Goal: Transaction & Acquisition: Download file/media

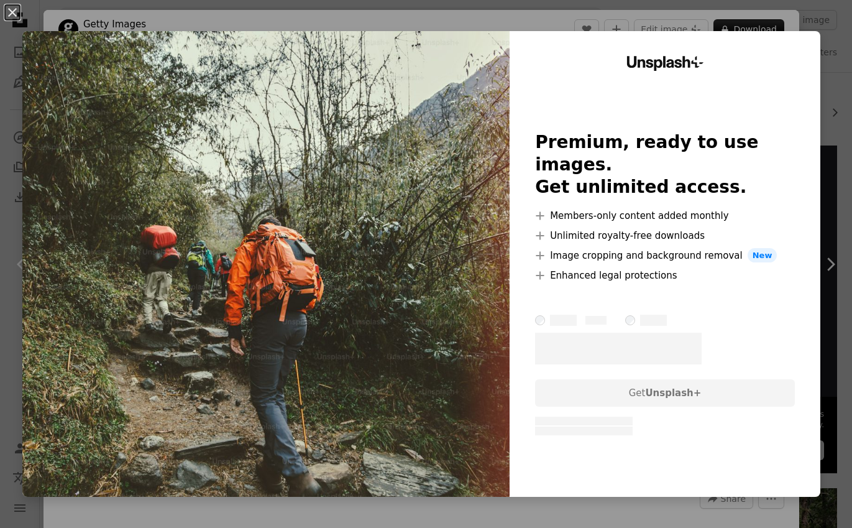
scroll to position [5, 0]
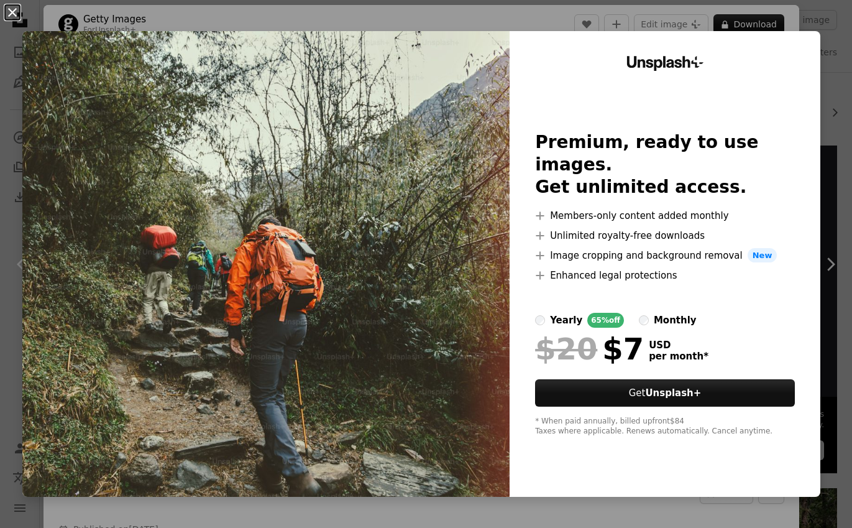
click at [11, 11] on button "An X shape" at bounding box center [12, 12] width 15 height 15
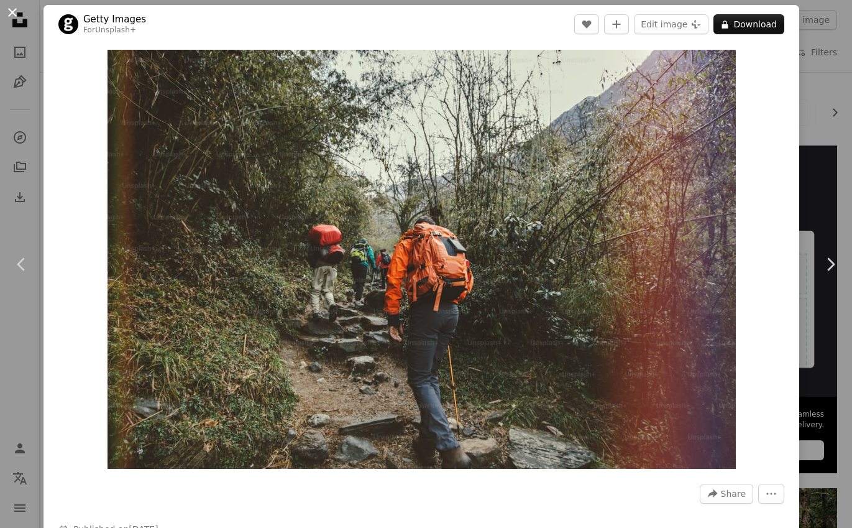
click at [13, 11] on button "An X shape" at bounding box center [12, 12] width 15 height 15
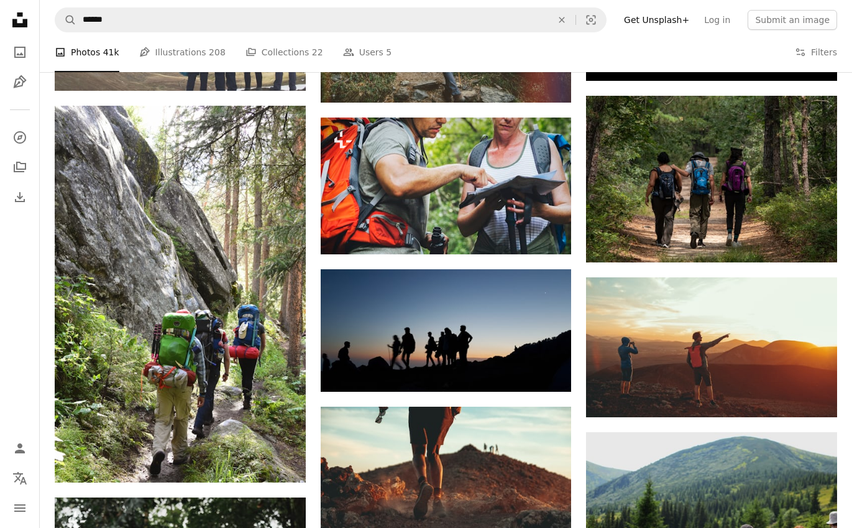
scroll to position [558, 0]
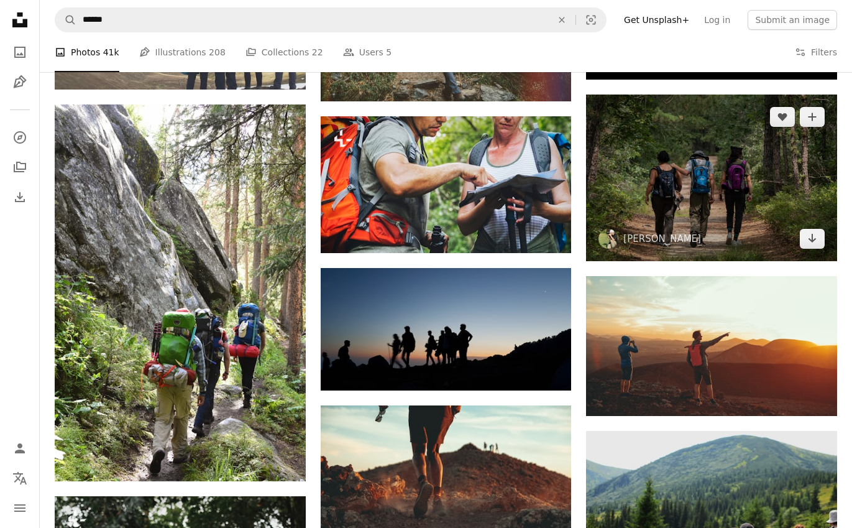
click at [722, 231] on img at bounding box center [711, 177] width 251 height 167
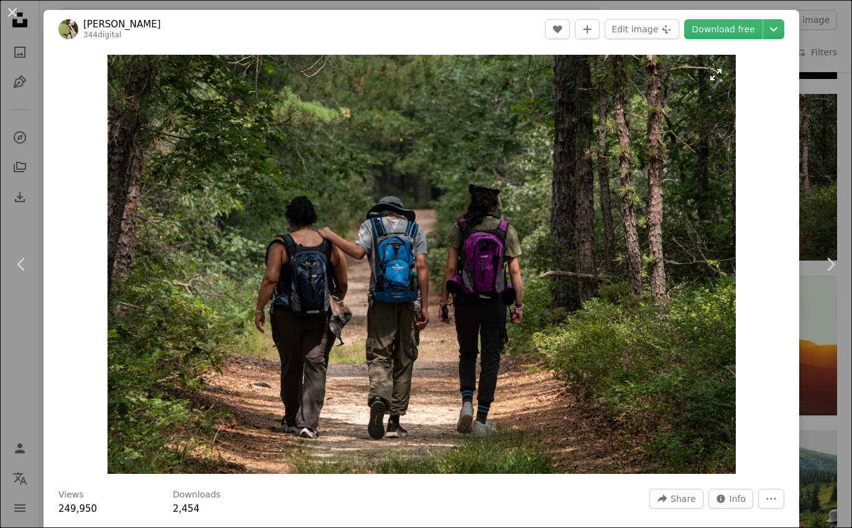
scroll to position [28, 0]
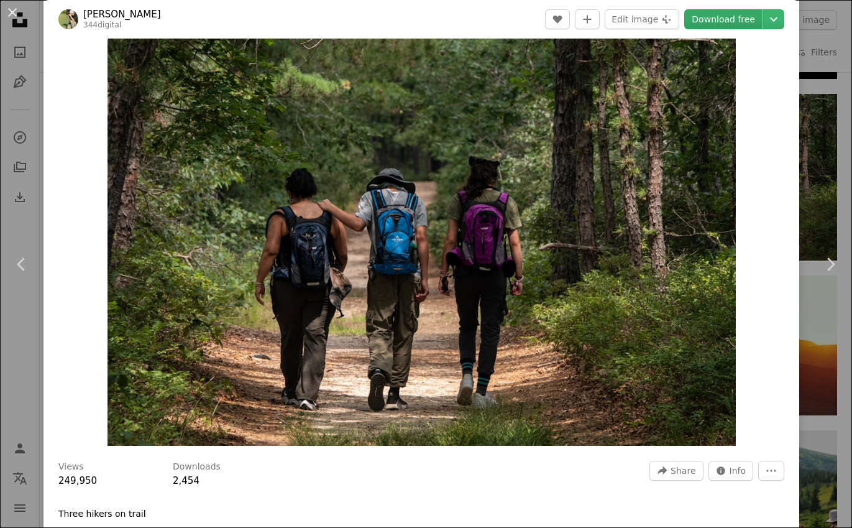
click at [746, 16] on link "Download free" at bounding box center [723, 19] width 78 height 20
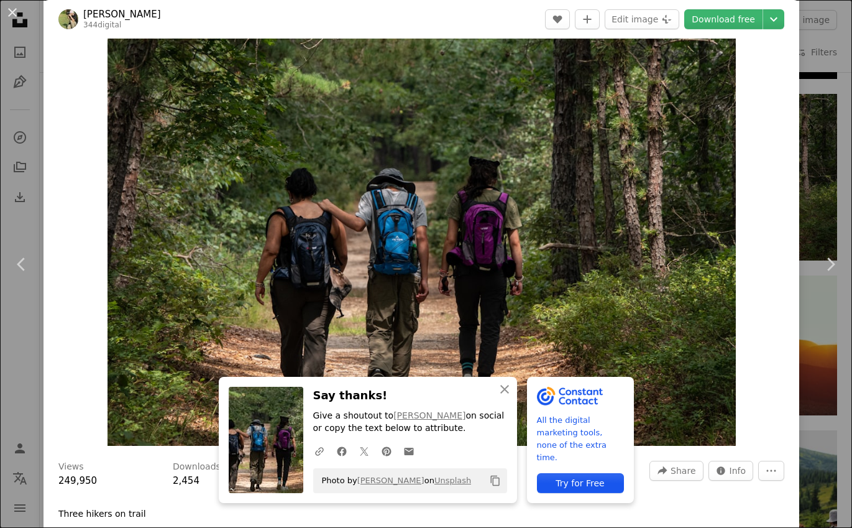
click at [11, 11] on button "An X shape" at bounding box center [12, 12] width 15 height 15
click at [11, 11] on icon "Unsplash logo Unsplash Home" at bounding box center [19, 19] width 25 height 25
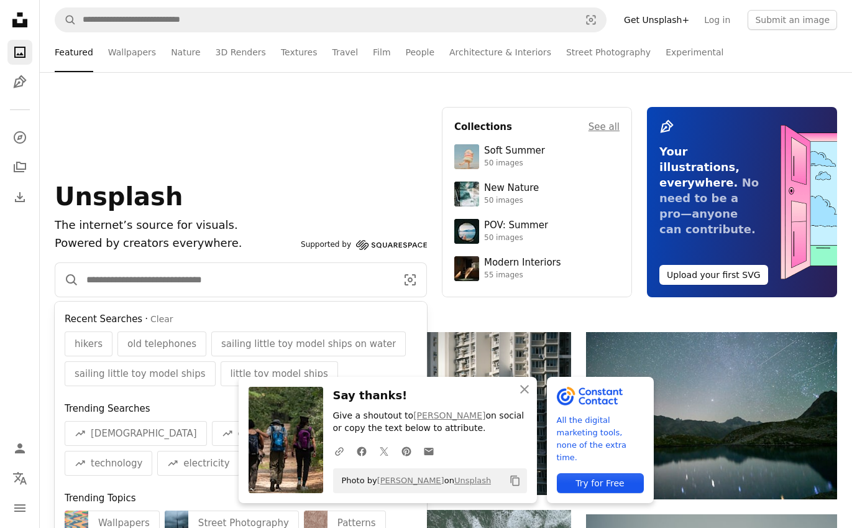
click at [135, 283] on input "Find visuals sitewide" at bounding box center [236, 280] width 315 height 34
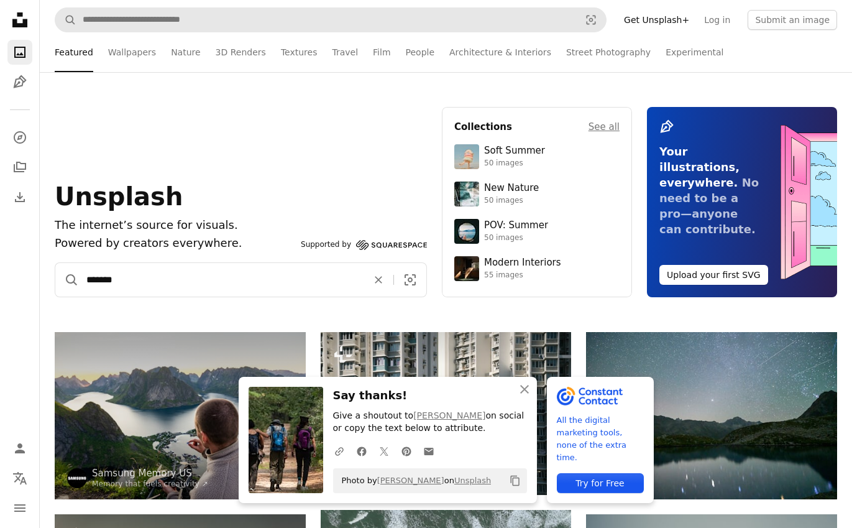
type input "*******"
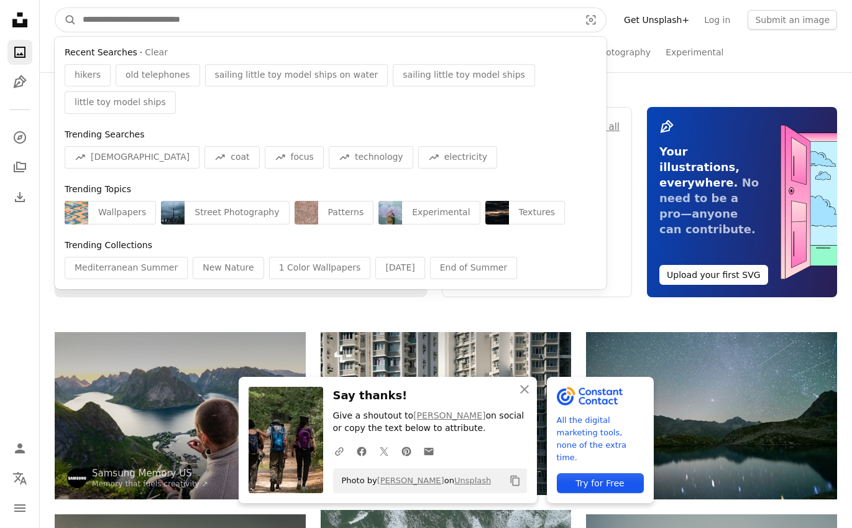
click at [100, 27] on input "Find visuals sitewide" at bounding box center [326, 20] width 500 height 24
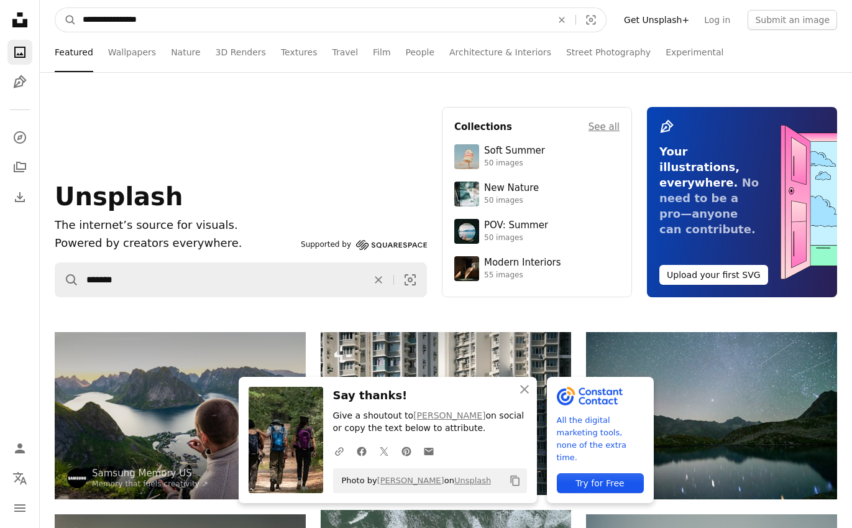
type input "**********"
click at [66, 20] on button "A magnifying glass" at bounding box center [65, 20] width 21 height 24
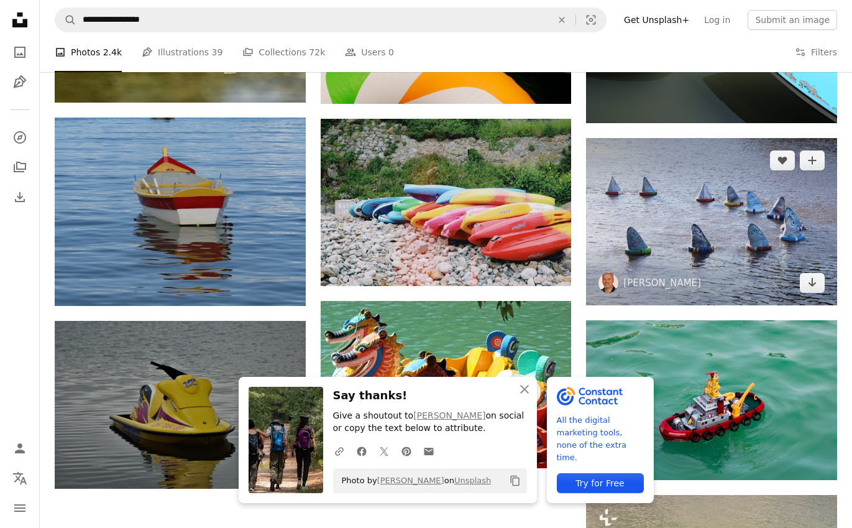
scroll to position [1100, 0]
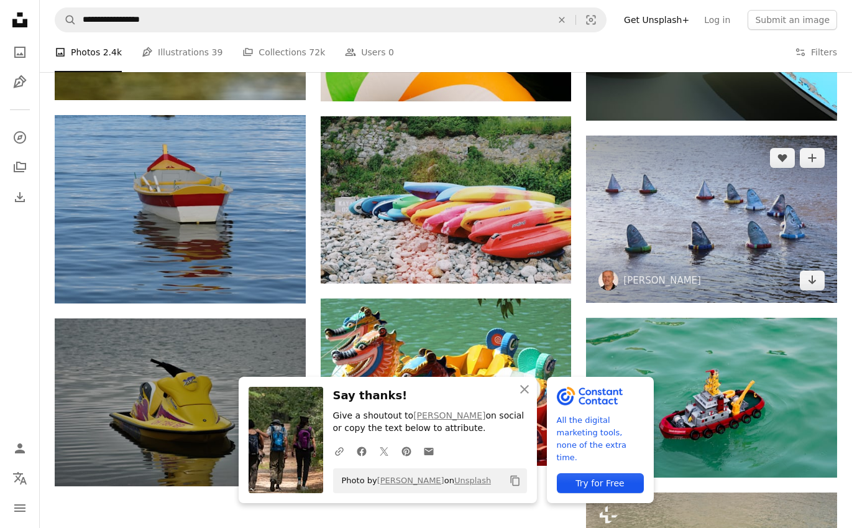
click at [752, 275] on img at bounding box center [711, 219] width 251 height 167
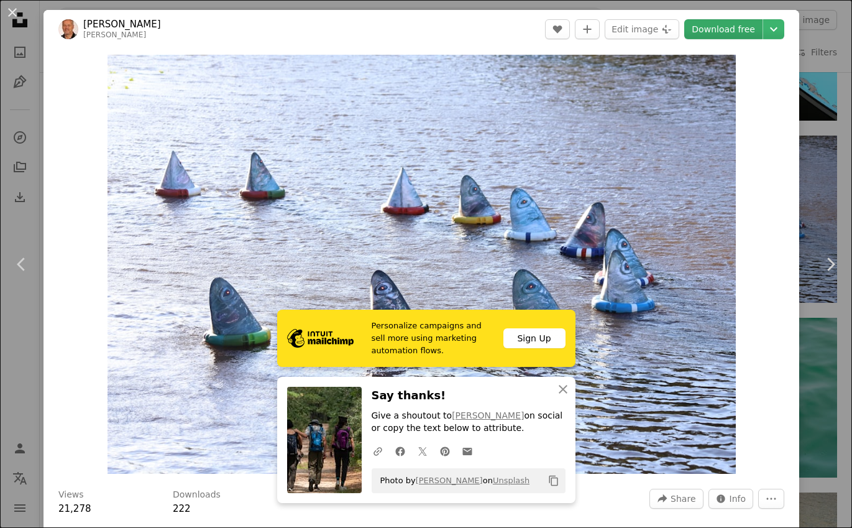
click at [748, 30] on link "Download free" at bounding box center [723, 29] width 78 height 20
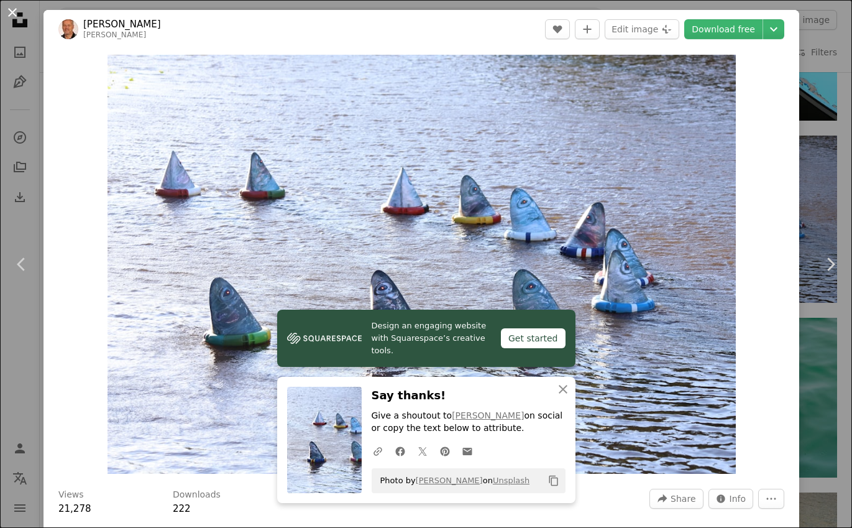
click at [10, 11] on button "An X shape" at bounding box center [12, 12] width 15 height 15
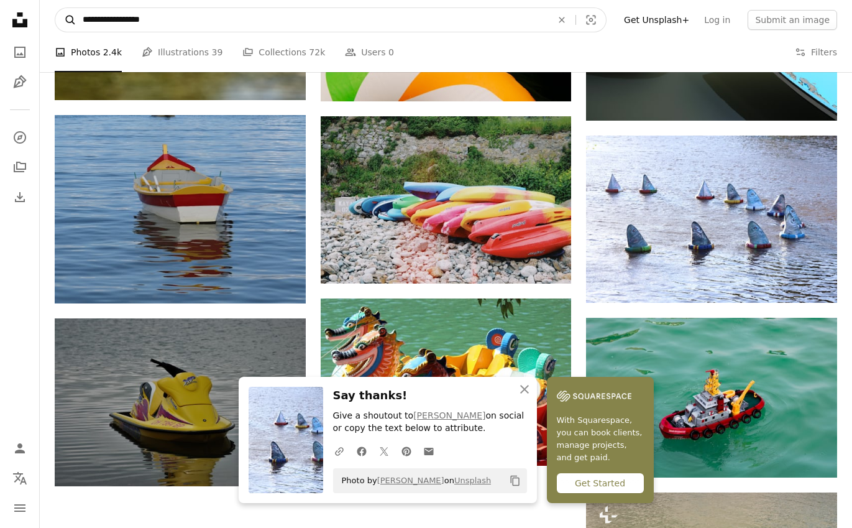
drag, startPoint x: 146, startPoint y: 14, endPoint x: 68, endPoint y: 10, distance: 78.5
click at [68, 10] on form "**********" at bounding box center [331, 19] width 552 height 25
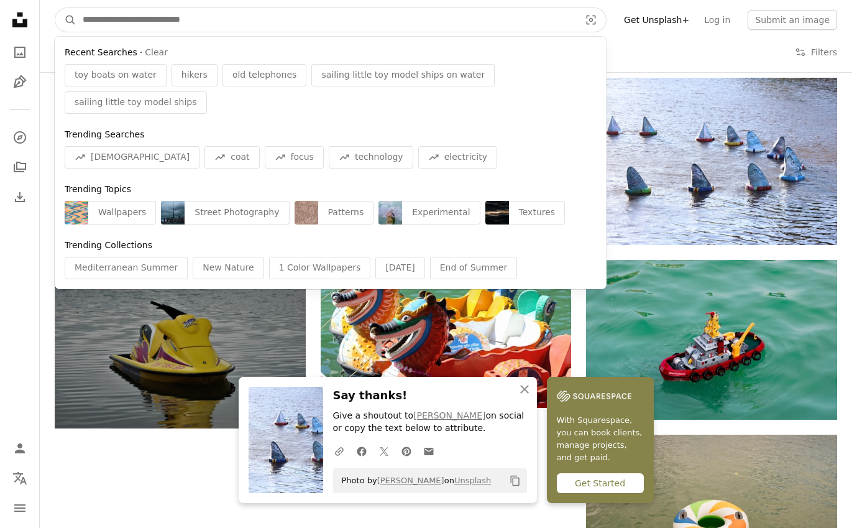
scroll to position [1181, 0]
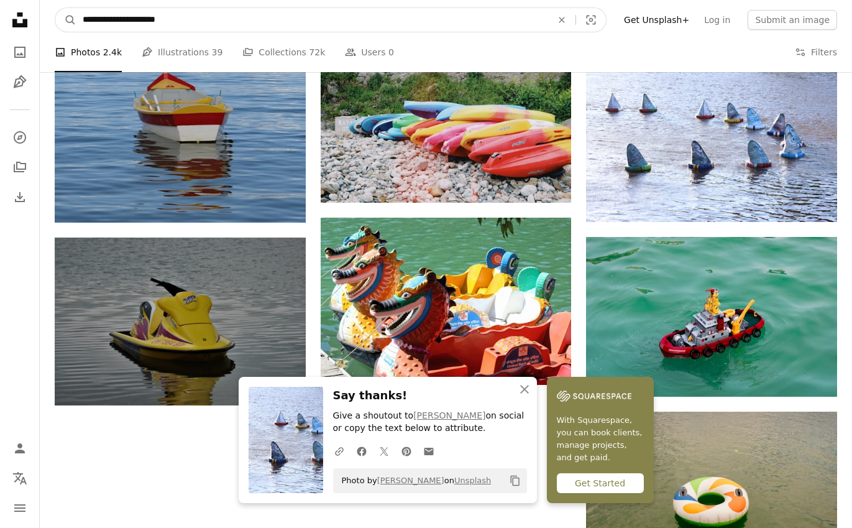
type input "**********"
click at [66, 20] on button "A magnifying glass" at bounding box center [65, 20] width 21 height 24
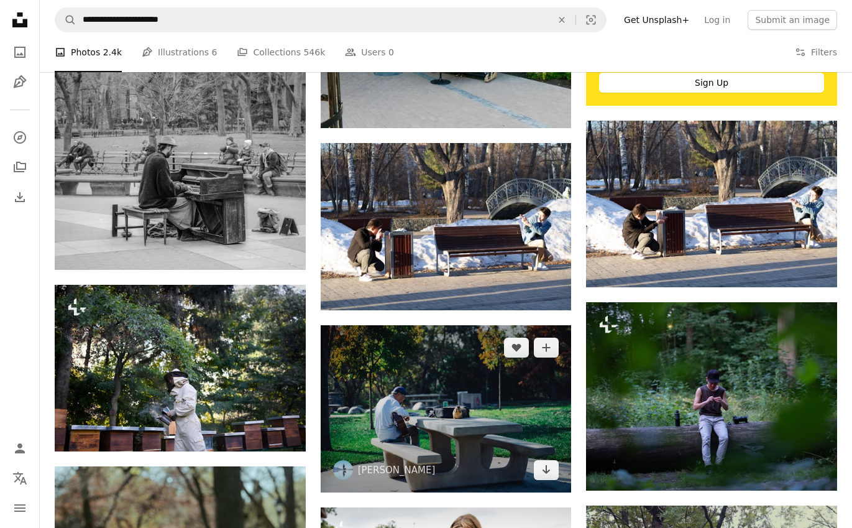
scroll to position [530, 0]
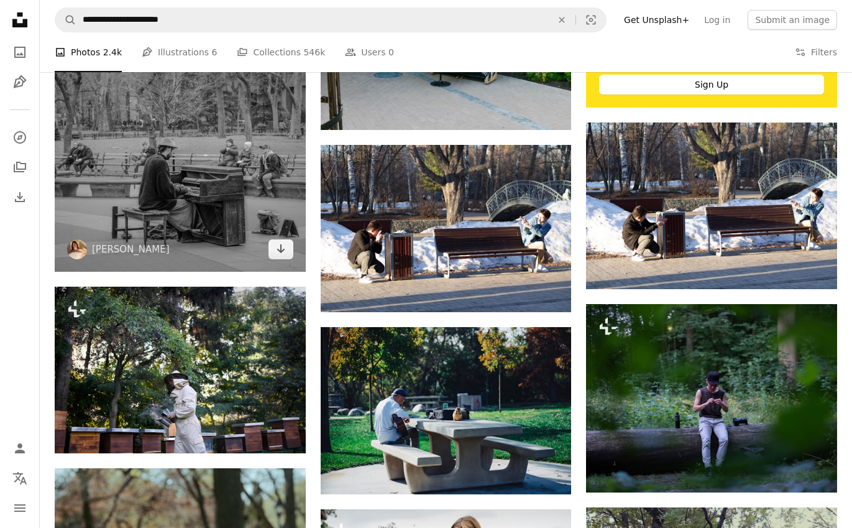
click at [208, 205] on img at bounding box center [180, 128] width 251 height 288
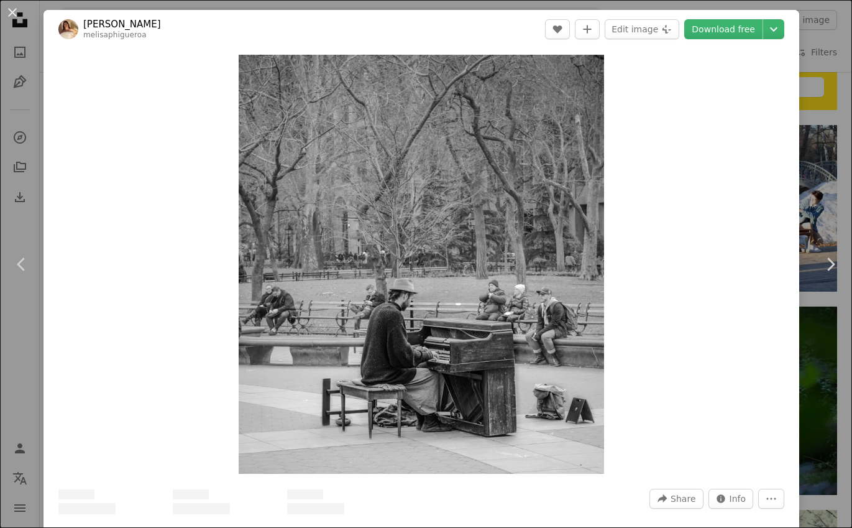
scroll to position [529, 0]
click at [744, 21] on link "Download free" at bounding box center [723, 29] width 78 height 20
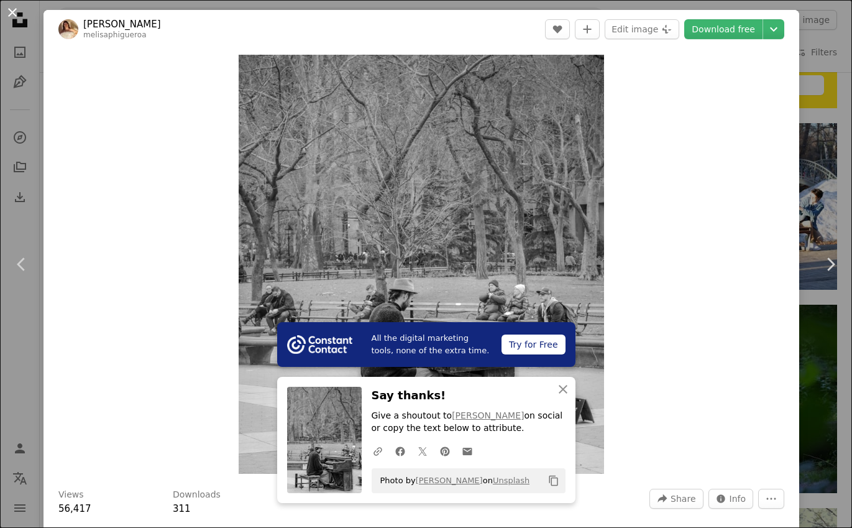
click at [11, 9] on button "An X shape" at bounding box center [12, 12] width 15 height 15
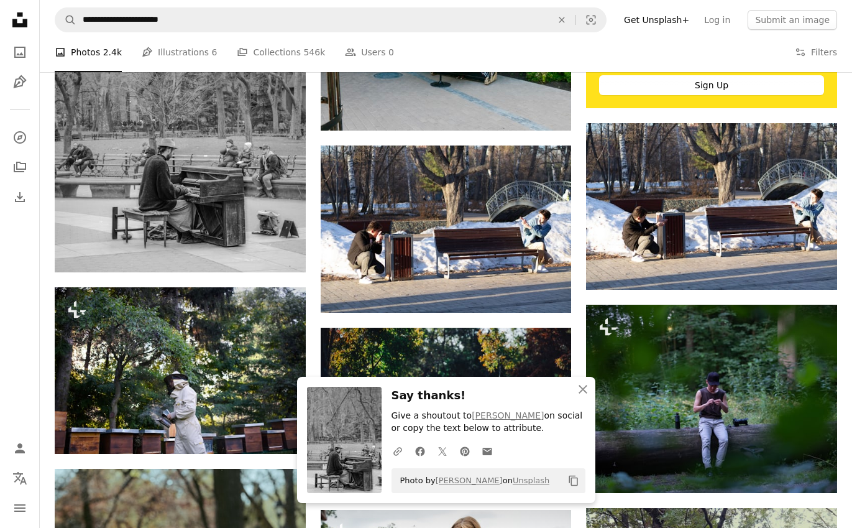
scroll to position [527, 0]
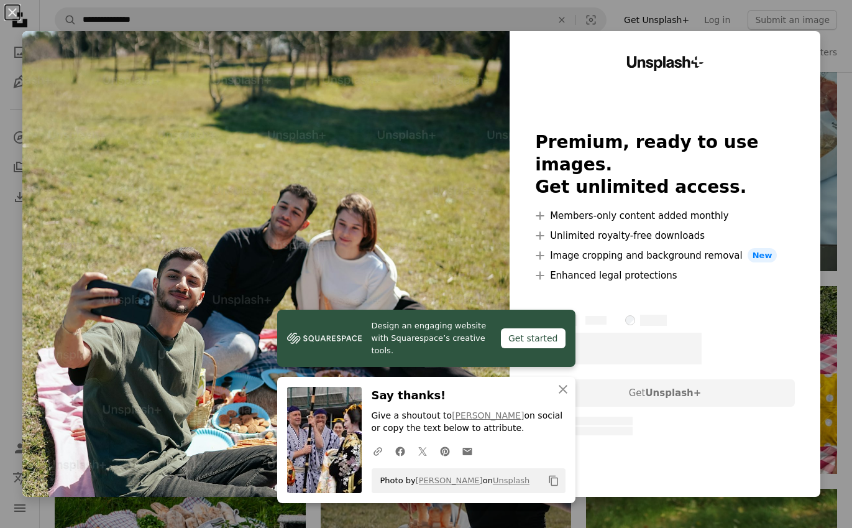
scroll to position [0, 4]
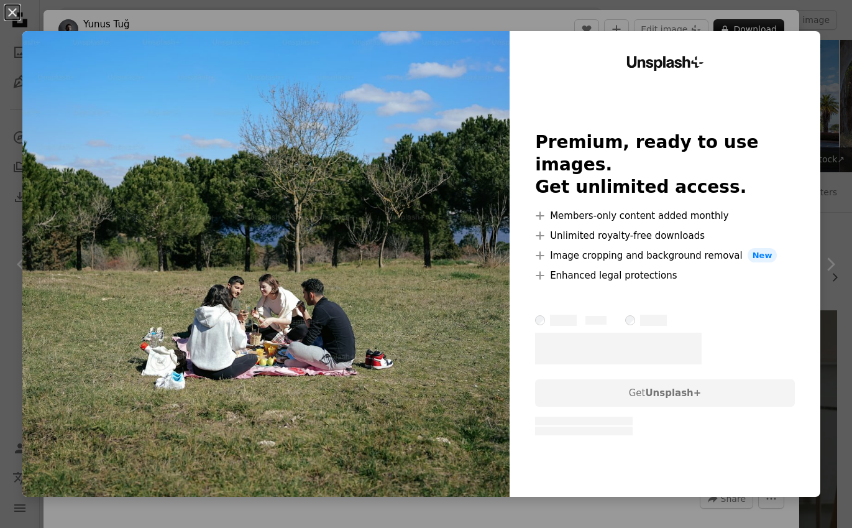
scroll to position [1198, 1]
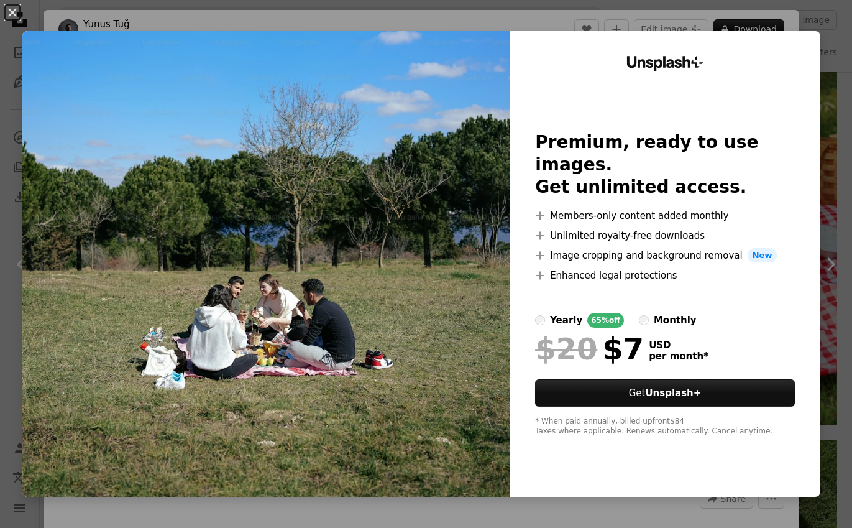
drag, startPoint x: 448, startPoint y: 25, endPoint x: 577, endPoint y: 48, distance: 131.4
click at [577, 48] on div "An X shape Unsplash+ Premium, ready to use images. Get unlimited access. A plus…" at bounding box center [426, 264] width 852 height 528
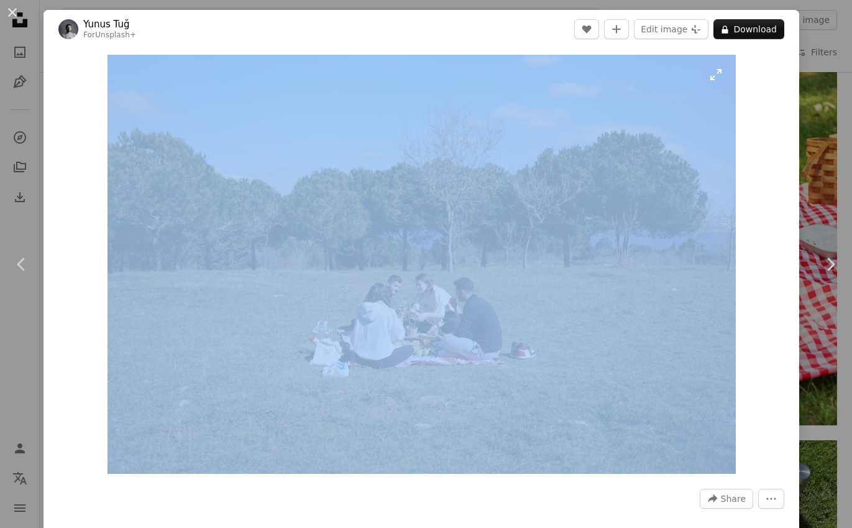
drag, startPoint x: 185, startPoint y: 31, endPoint x: 369, endPoint y: 74, distance: 188.9
click at [369, 74] on div "Yunus Tuğ For Unsplash+ A heart A plus sign Edit image Plus sign for Unsplash+ …" at bounding box center [422, 313] width 756 height 607
click at [757, 31] on button "A lock Download" at bounding box center [749, 29] width 71 height 20
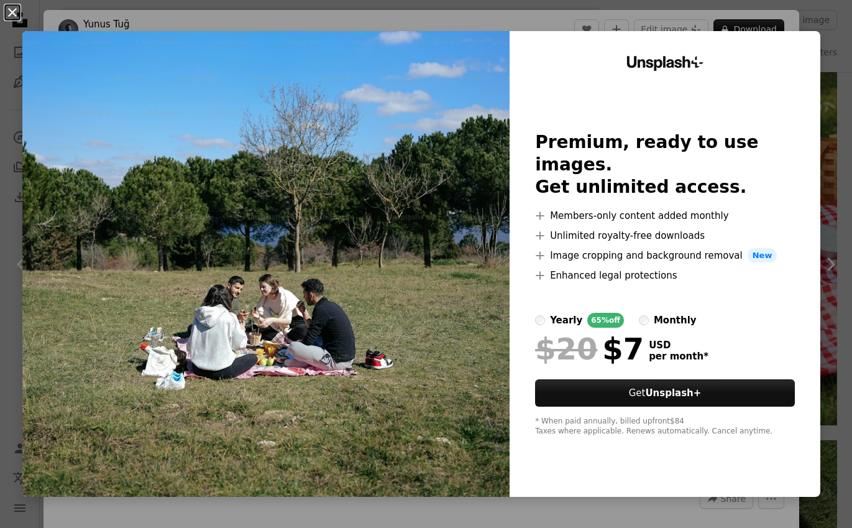
click at [9, 10] on button "An X shape" at bounding box center [12, 12] width 15 height 15
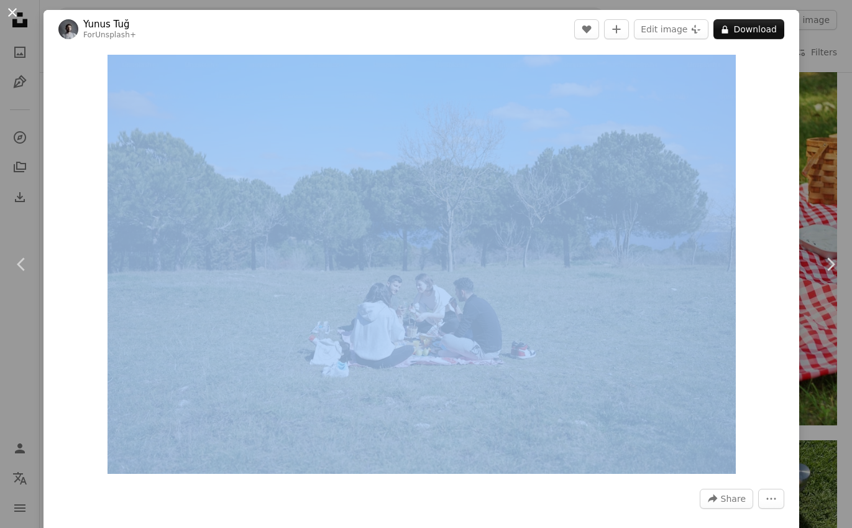
click at [18, 9] on button "An X shape" at bounding box center [12, 12] width 15 height 15
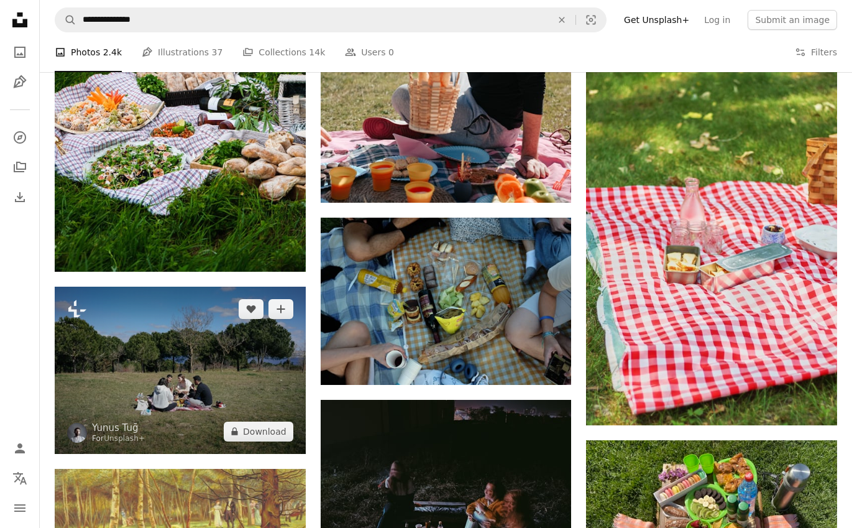
click at [230, 362] on img at bounding box center [180, 370] width 251 height 167
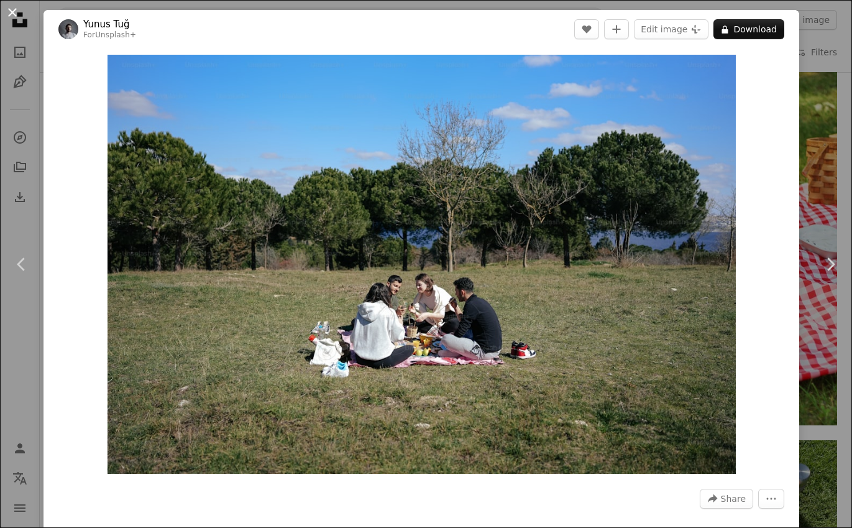
click at [12, 11] on button "An X shape" at bounding box center [12, 12] width 15 height 15
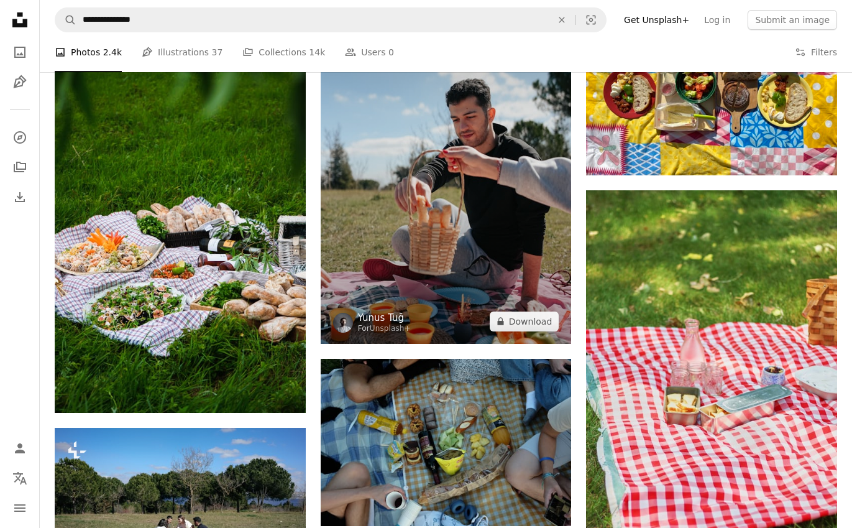
scroll to position [1038, 0]
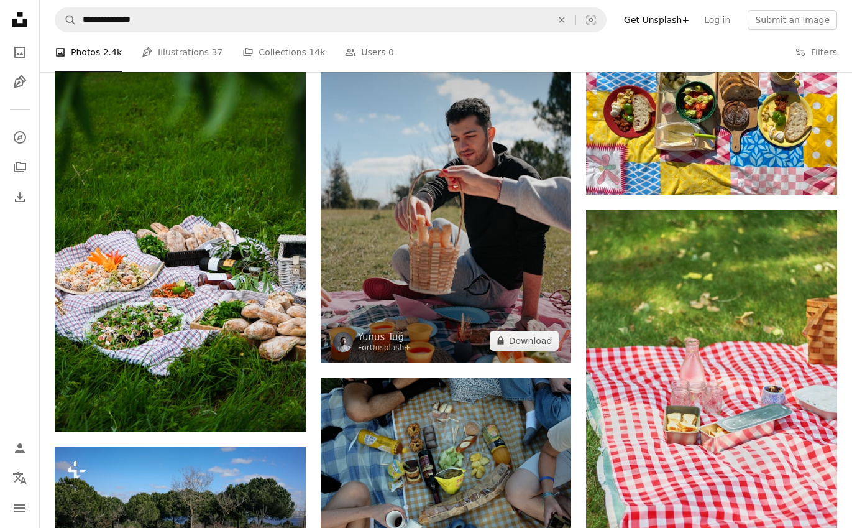
click at [525, 297] on img at bounding box center [446, 174] width 251 height 377
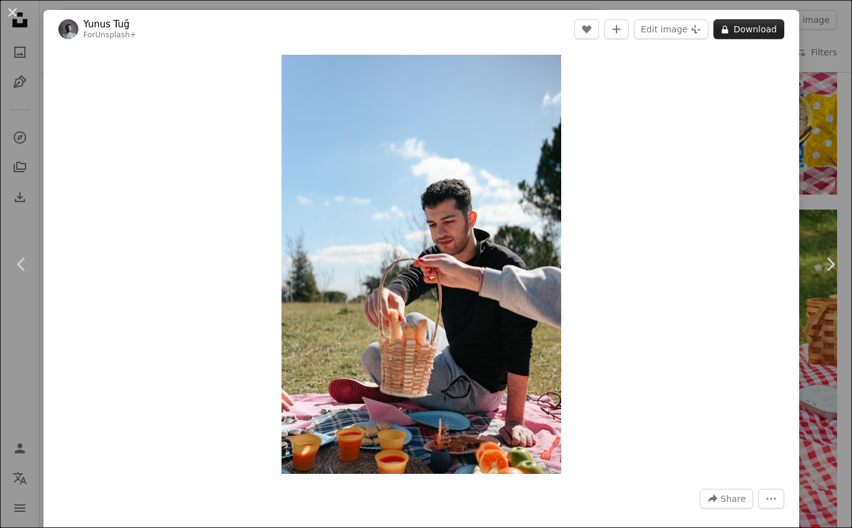
click at [745, 30] on button "A lock Download" at bounding box center [749, 29] width 71 height 20
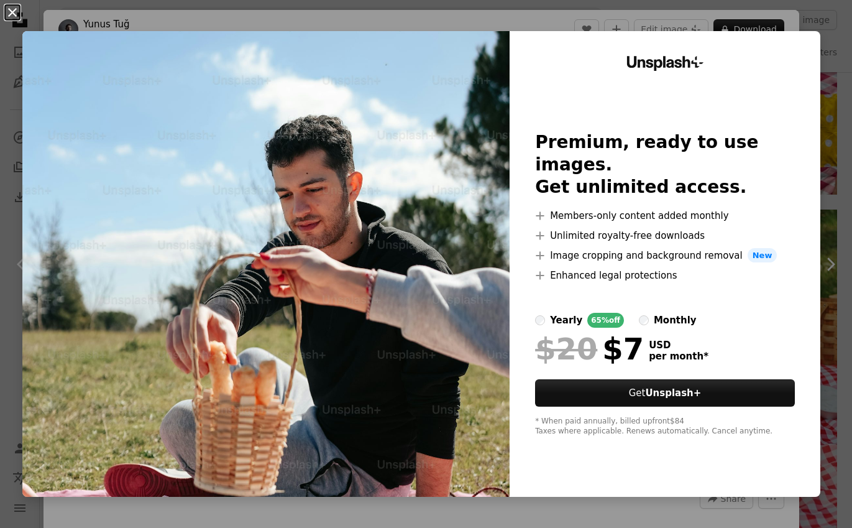
click at [15, 12] on button "An X shape" at bounding box center [12, 12] width 15 height 15
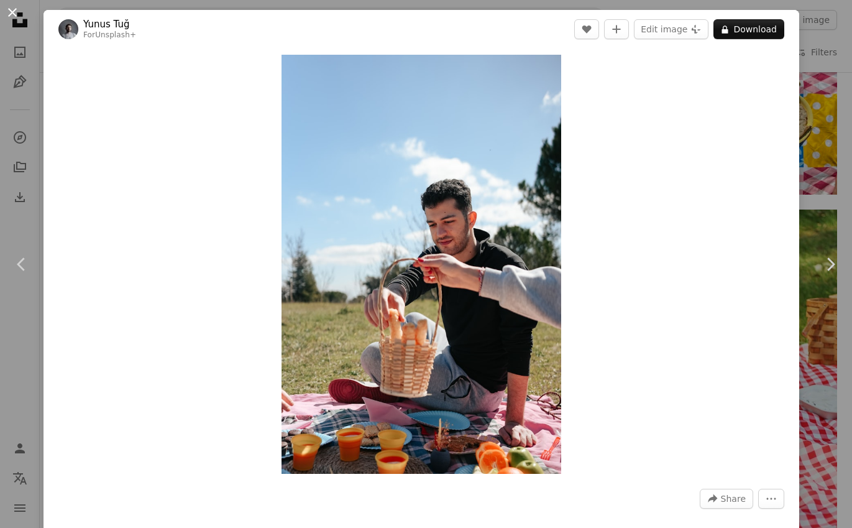
click at [16, 12] on button "An X shape" at bounding box center [12, 12] width 15 height 15
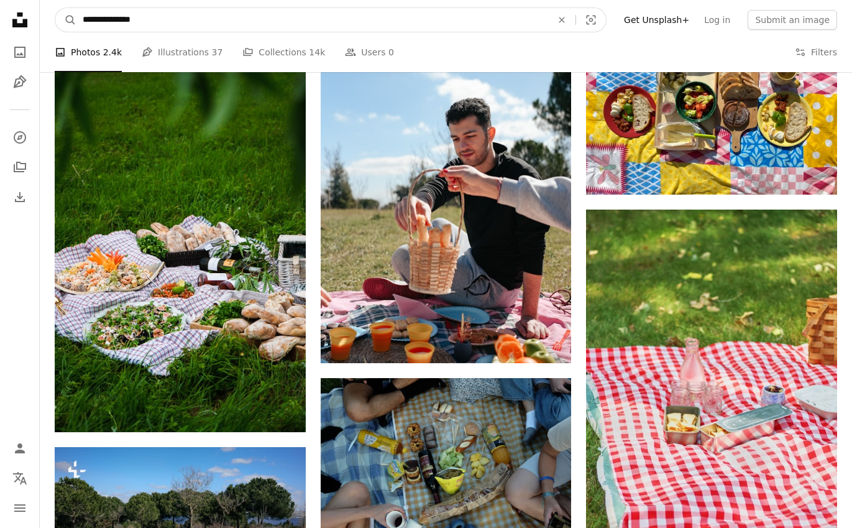
click at [150, 21] on input "**********" at bounding box center [312, 20] width 472 height 24
type input "**********"
click at [66, 20] on button "A magnifying glass" at bounding box center [65, 20] width 21 height 24
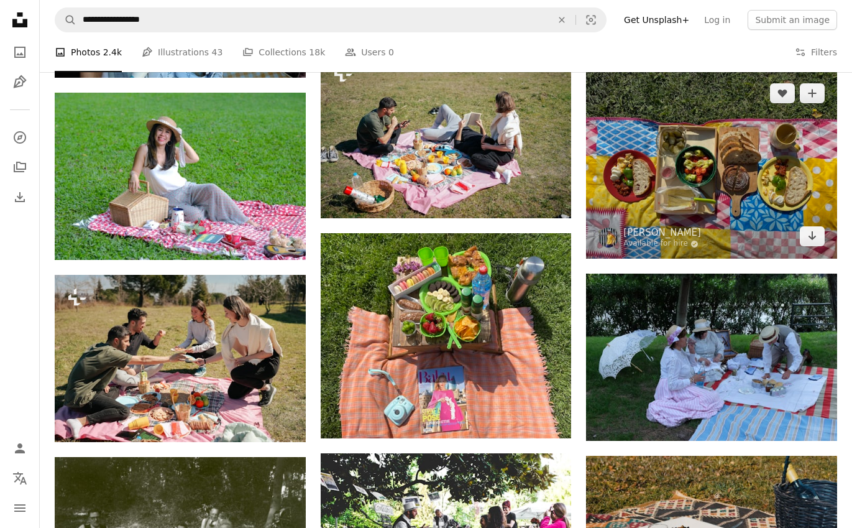
scroll to position [1384, 0]
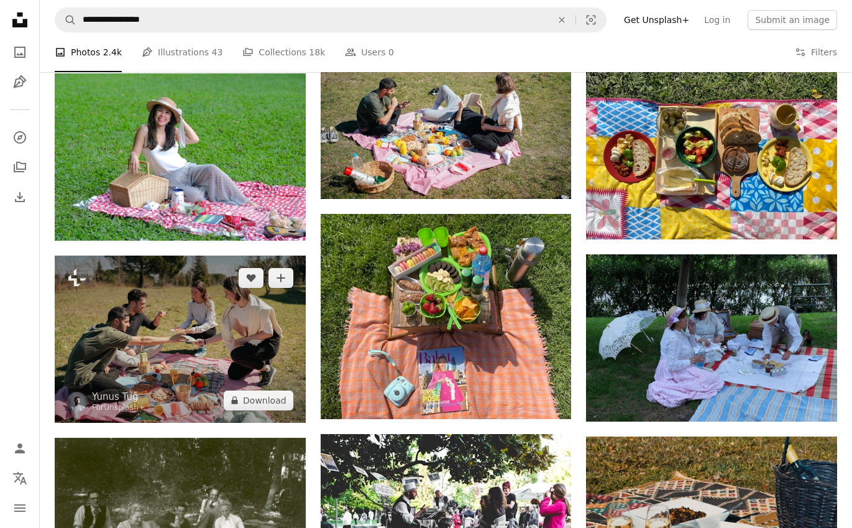
click at [208, 333] on img at bounding box center [180, 339] width 251 height 167
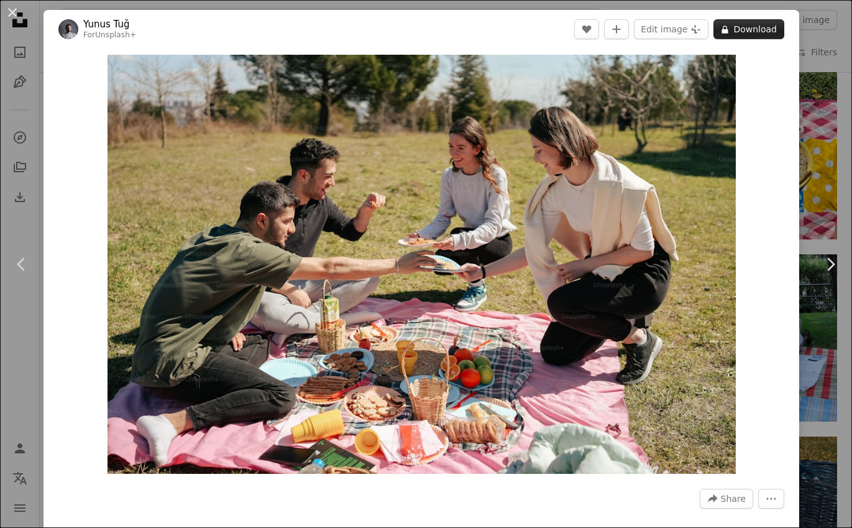
click at [758, 25] on button "A lock Download" at bounding box center [749, 29] width 71 height 20
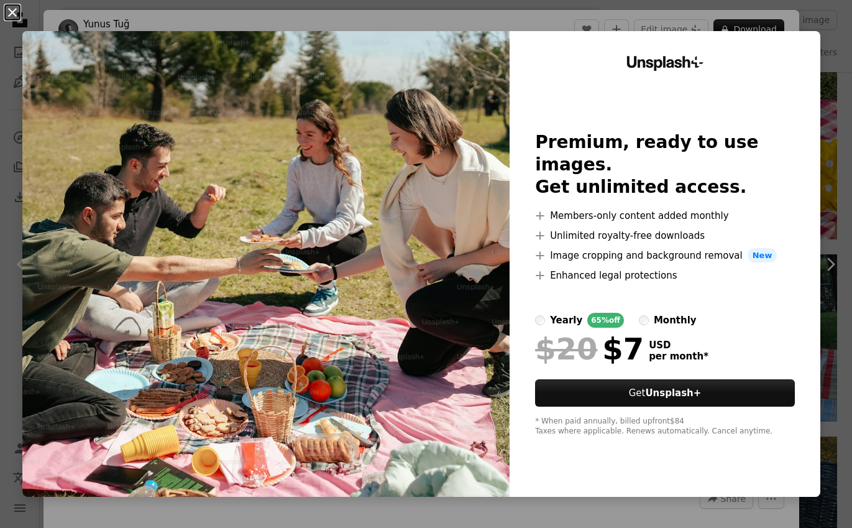
click at [13, 9] on button "An X shape" at bounding box center [12, 12] width 15 height 15
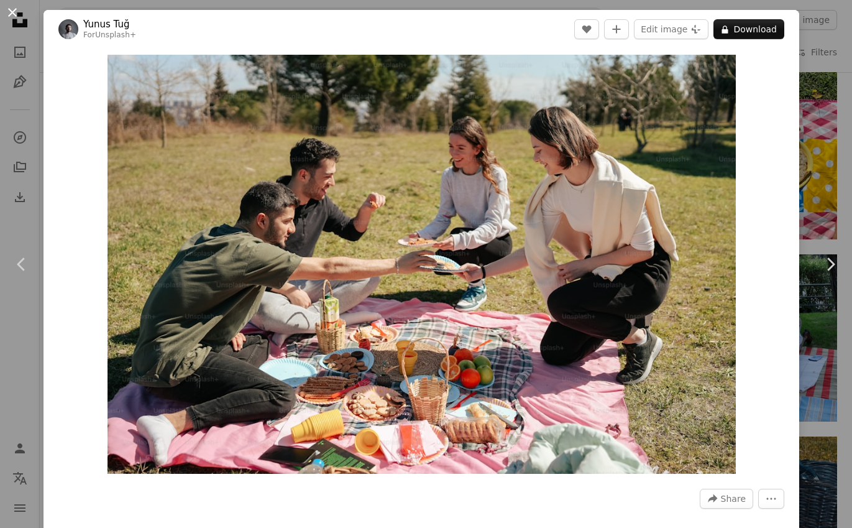
click at [11, 11] on button "An X shape" at bounding box center [12, 12] width 15 height 15
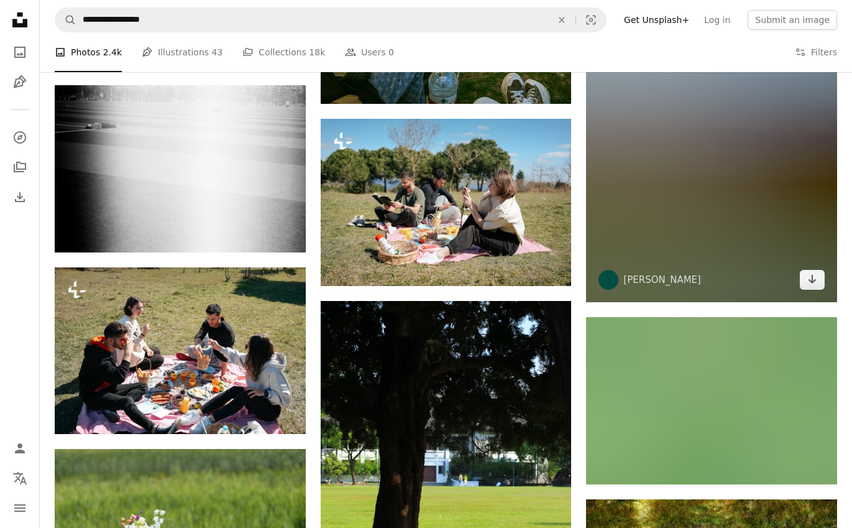
scroll to position [2830, 0]
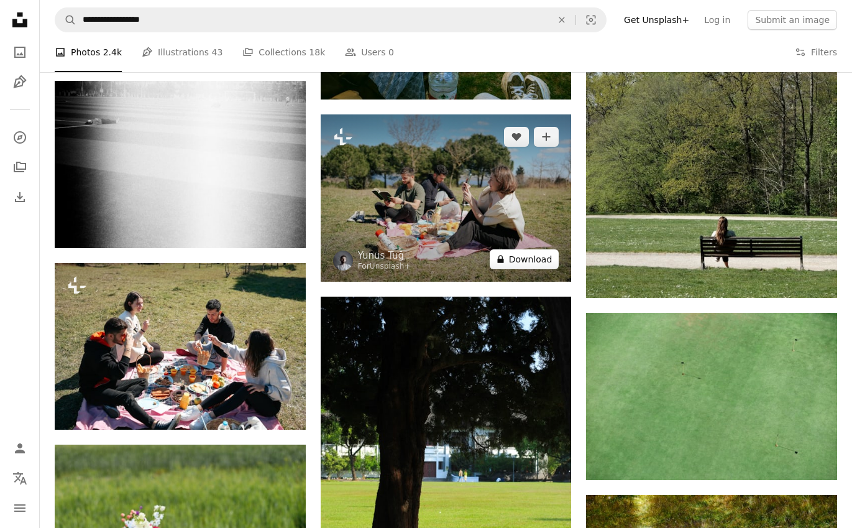
click at [532, 257] on button "A lock Download" at bounding box center [525, 259] width 70 height 20
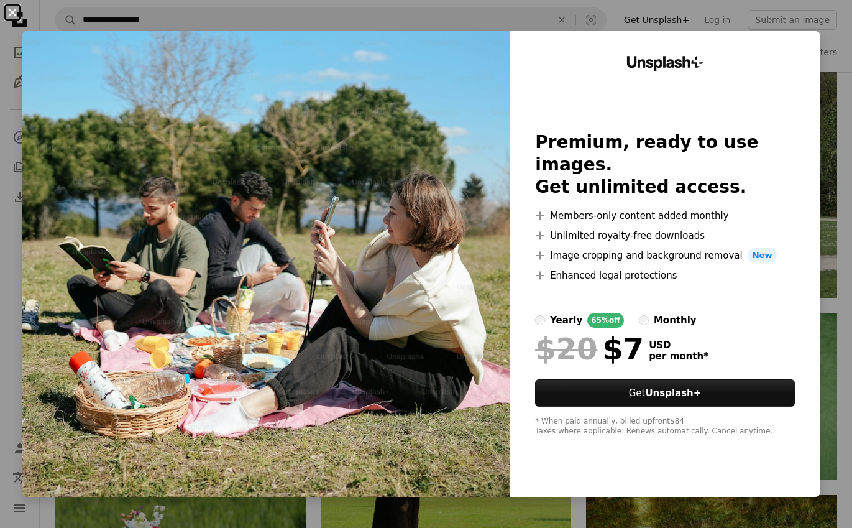
click at [13, 5] on button "An X shape" at bounding box center [12, 12] width 15 height 15
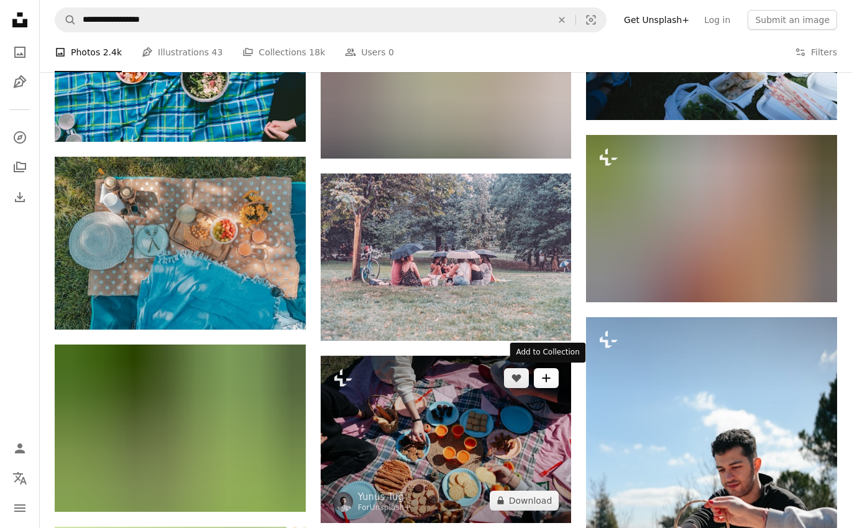
scroll to position [2041, 0]
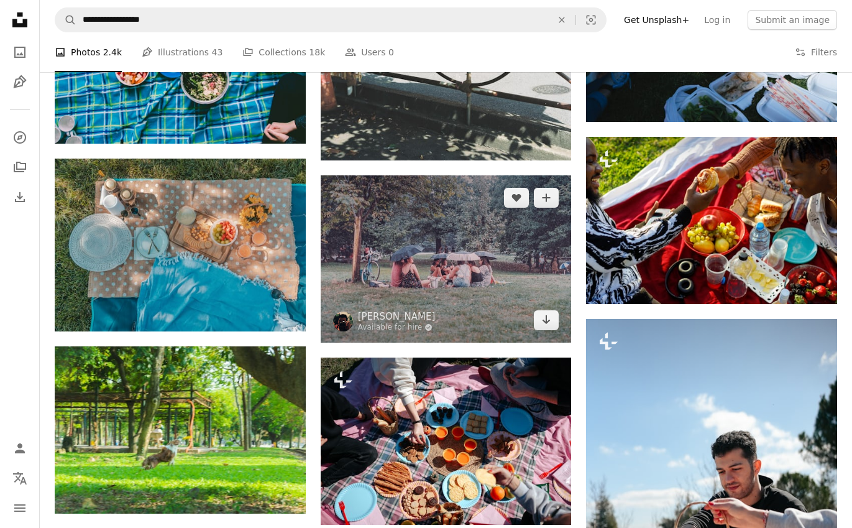
click at [494, 291] on img at bounding box center [446, 258] width 251 height 167
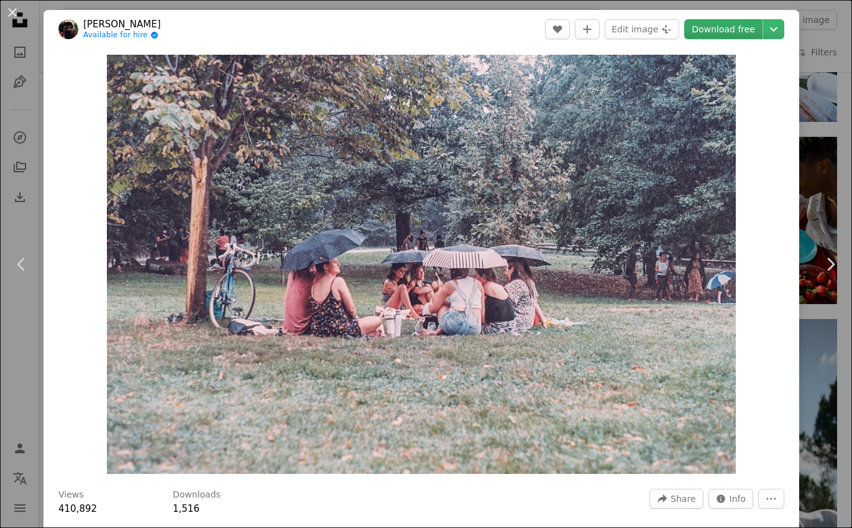
click at [727, 25] on link "Download free" at bounding box center [723, 29] width 78 height 20
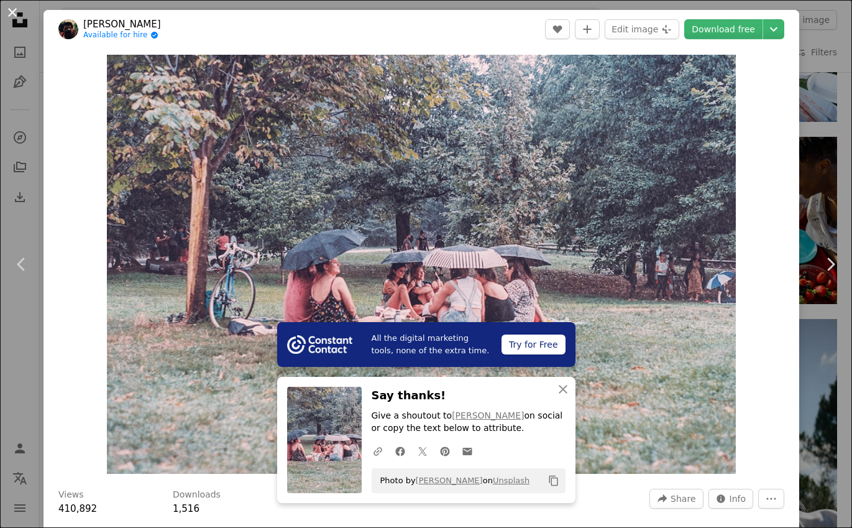
click at [14, 12] on button "An X shape" at bounding box center [12, 12] width 15 height 15
